Goal: Task Accomplishment & Management: Manage account settings

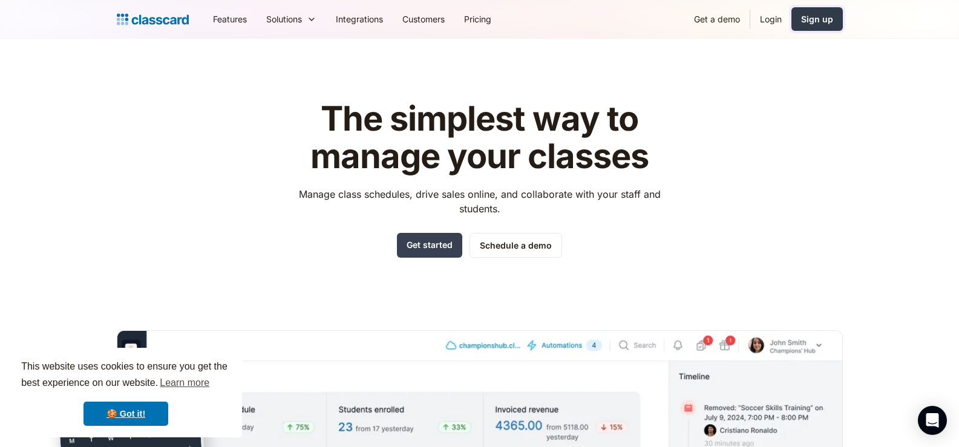
click at [810, 13] on div "Sign up" at bounding box center [817, 19] width 32 height 13
click at [758, 16] on link "Login" at bounding box center [770, 18] width 41 height 27
